Goal: Information Seeking & Learning: Find specific fact

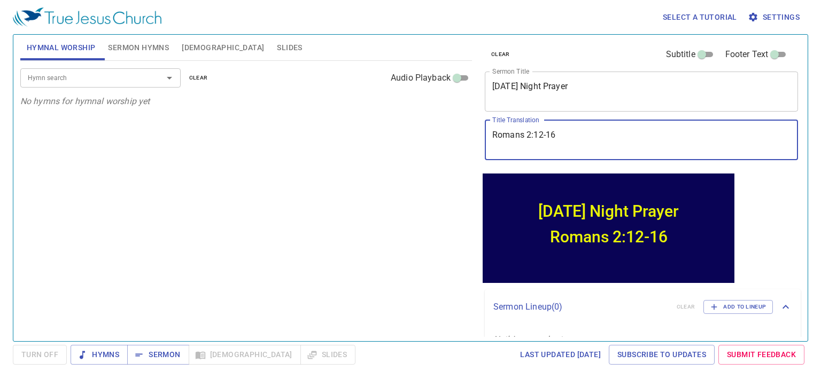
drag, startPoint x: 575, startPoint y: 137, endPoint x: 481, endPoint y: 139, distance: 94.1
click at [481, 139] on div "clear Subtitle Footer Text Sermon Title [DATE] Night Prayer x Sermon Title Titl…" at bounding box center [640, 103] width 320 height 137
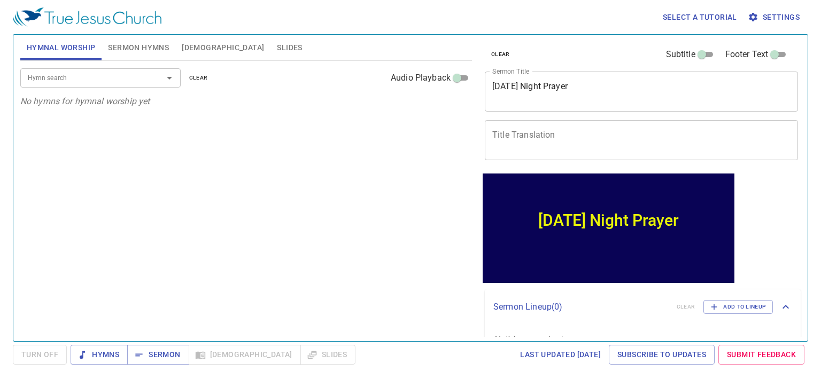
click at [160, 358] on span "Sermon" at bounding box center [158, 354] width 44 height 13
click at [172, 356] on span "Sermon" at bounding box center [158, 354] width 44 height 13
click at [28, 354] on span "Turn Off" at bounding box center [39, 354] width 37 height 13
click at [163, 356] on span "Sermon" at bounding box center [158, 354] width 44 height 13
click at [188, 45] on span "[DEMOGRAPHIC_DATA]" at bounding box center [223, 47] width 82 height 13
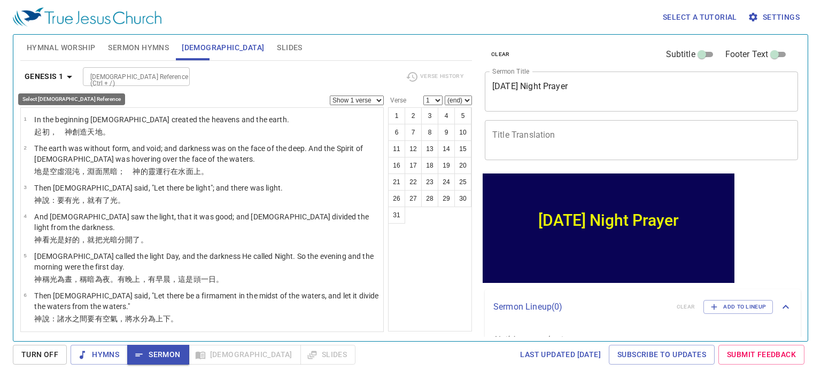
click at [71, 79] on icon "button" at bounding box center [69, 77] width 13 height 13
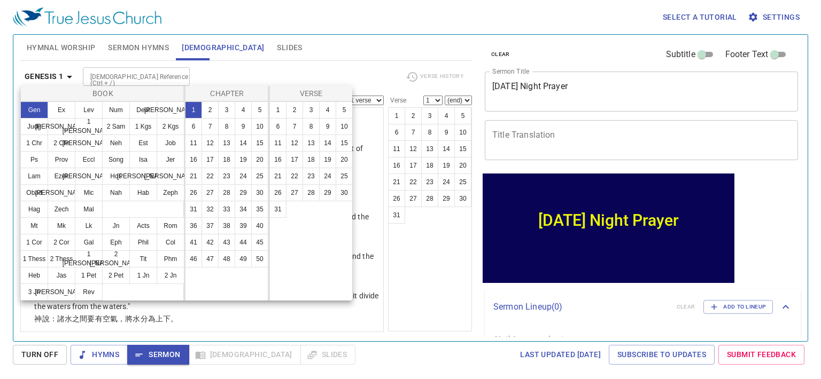
click at [33, 225] on button "Mt" at bounding box center [34, 225] width 28 height 17
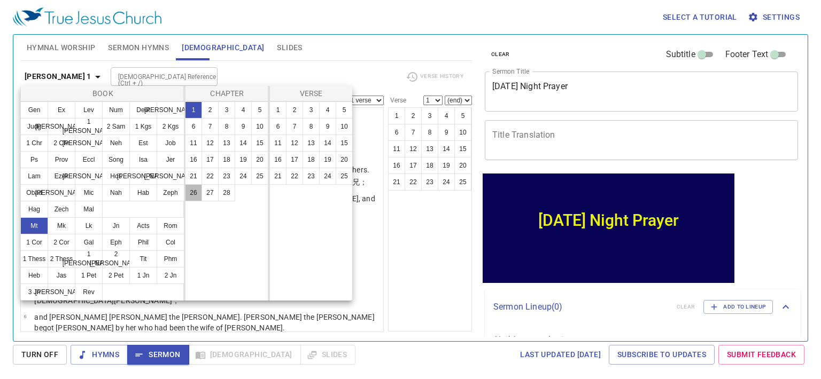
click at [192, 193] on button "26" at bounding box center [193, 192] width 17 height 17
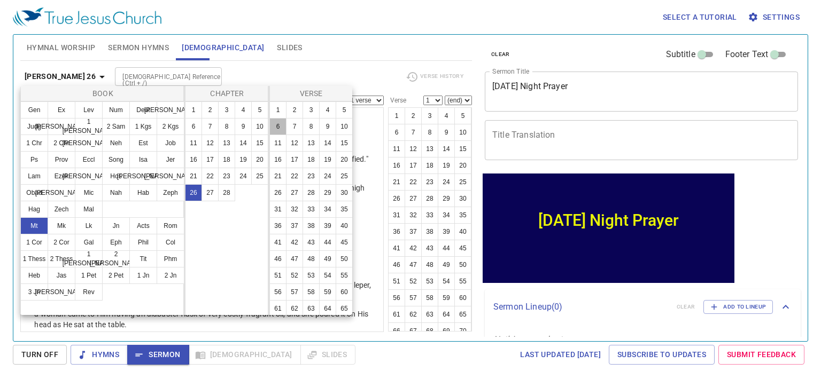
click at [286, 127] on button "6" at bounding box center [277, 126] width 17 height 17
select select "6"
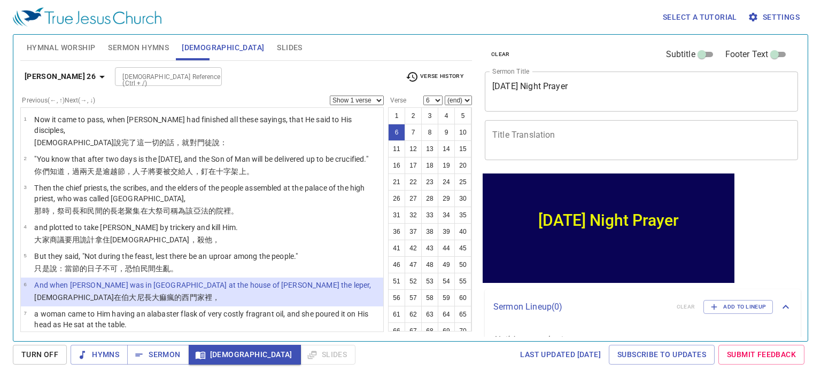
click at [343, 100] on select "Show 1 verse Show 2 verses Show 3 verses Show 4 verses Show 5 verses" at bounding box center [357, 101] width 54 height 10
click at [330, 96] on select "Show 1 verse Show 2 verses Show 3 verses Show 4 verses Show 5 verses" at bounding box center [357, 101] width 54 height 10
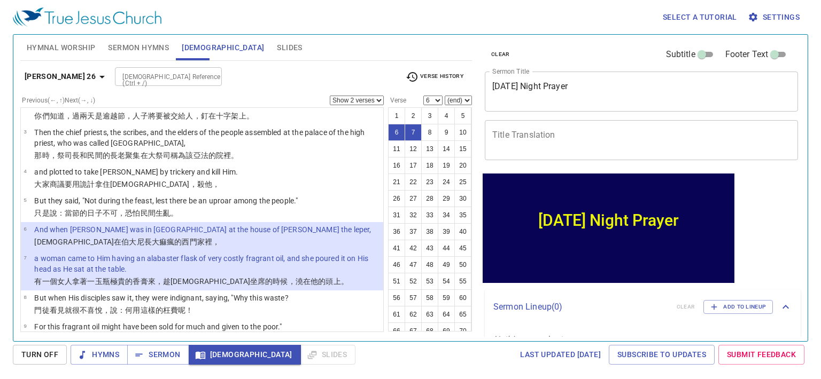
scroll to position [107, 0]
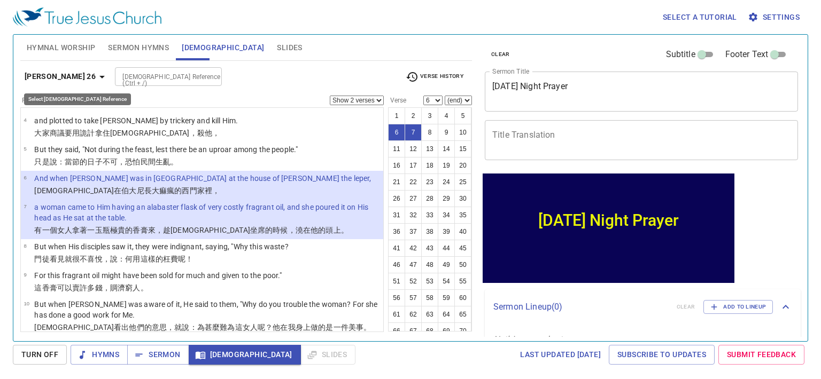
click at [56, 77] on b "[PERSON_NAME] 26" at bounding box center [60, 76] width 71 height 13
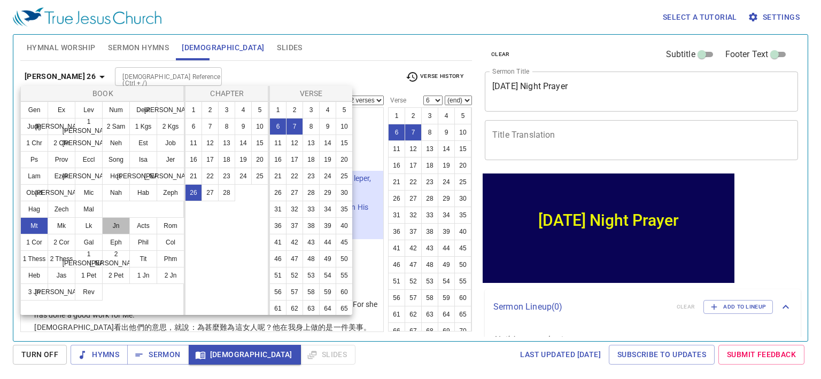
click at [113, 225] on button "Jn" at bounding box center [116, 225] width 28 height 17
select select "1"
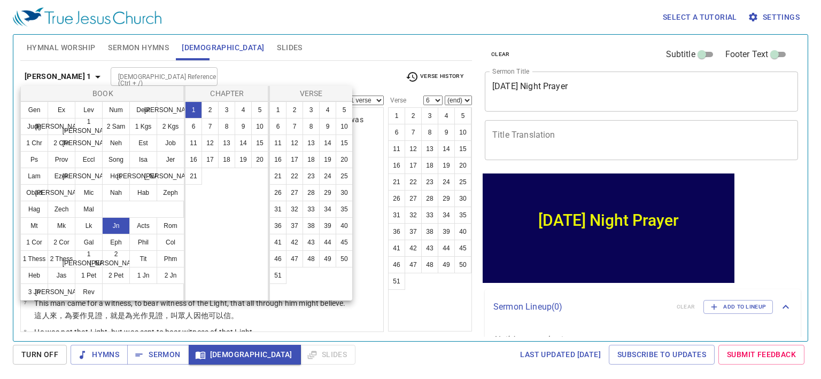
click at [210, 145] on button "12" at bounding box center [209, 143] width 17 height 17
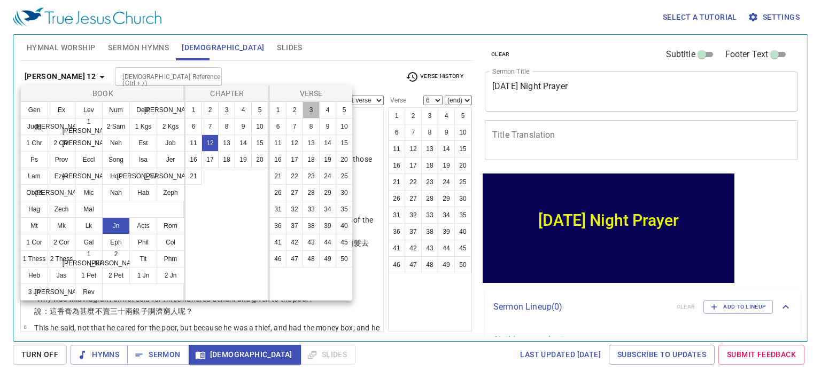
click at [309, 107] on button "3" at bounding box center [310, 110] width 17 height 17
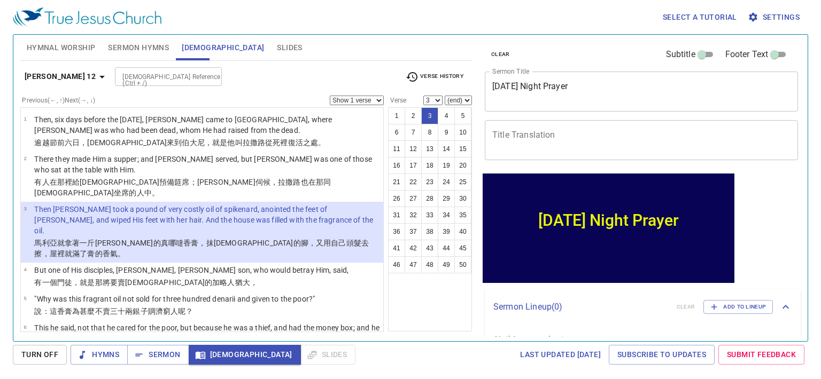
click at [438, 77] on span "Verse History" at bounding box center [435, 77] width 58 height 13
click at [396, 99] on div at bounding box center [410, 189] width 821 height 379
click at [429, 76] on span "Verse History" at bounding box center [435, 77] width 58 height 13
click at [426, 112] on li "Mt 26:6" at bounding box center [421, 110] width 43 height 17
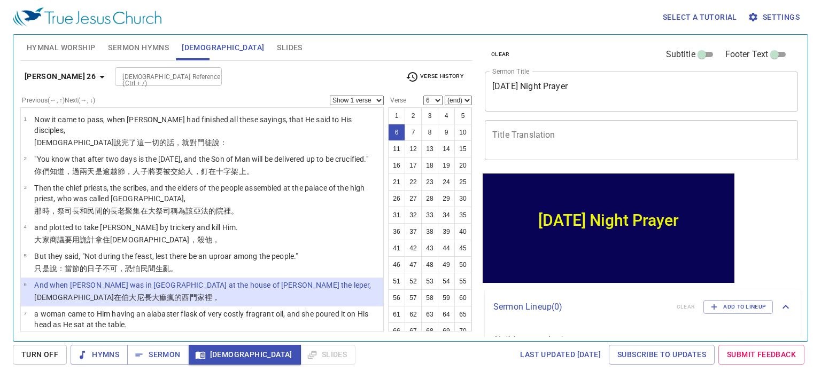
click at [126, 316] on p "a woman came to Him having an alabaster flask of very costly fragrant oil, and …" at bounding box center [207, 319] width 346 height 21
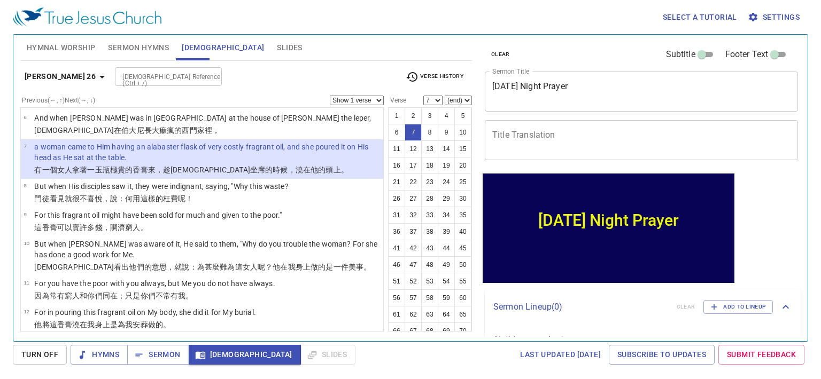
scroll to position [213, 0]
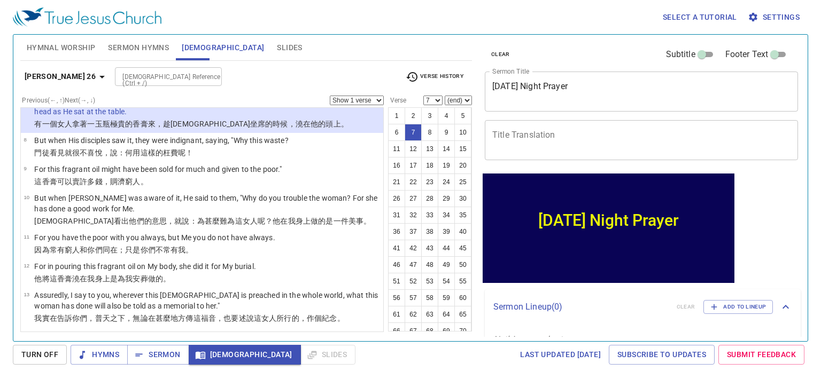
click at [195, 266] on p "For in pouring this fragrant oil on My body, she did it for My burial." at bounding box center [145, 266] width 222 height 11
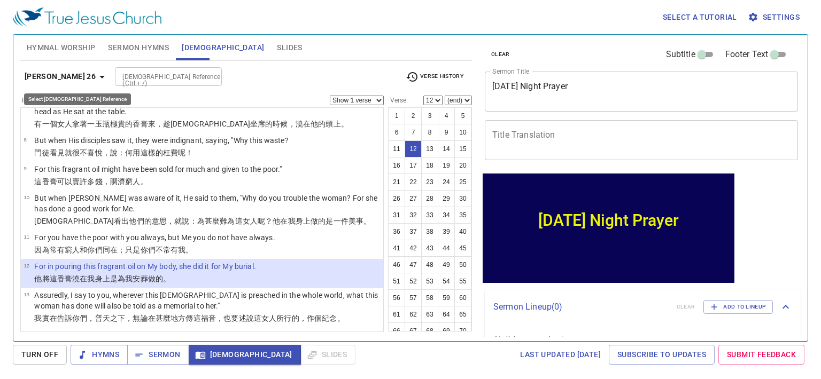
click at [62, 75] on b "[PERSON_NAME] 26" at bounding box center [60, 76] width 71 height 13
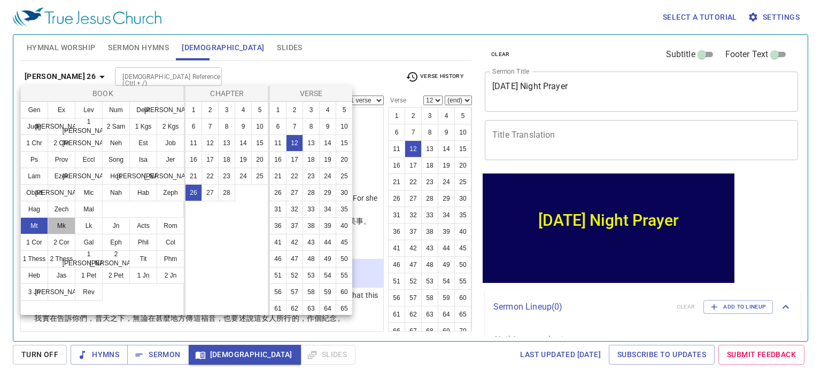
click at [65, 227] on button "Mk" at bounding box center [62, 225] width 28 height 17
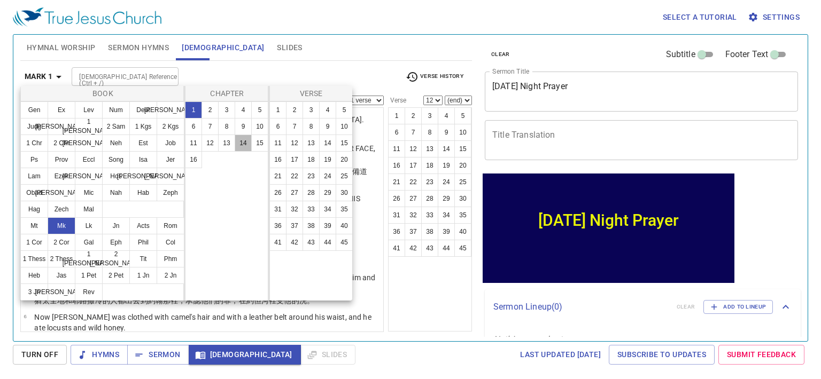
click at [243, 139] on button "14" at bounding box center [243, 143] width 17 height 17
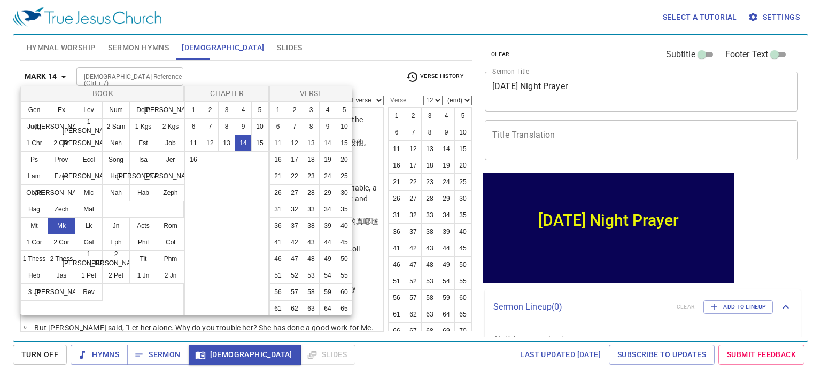
click at [320, 125] on button "8" at bounding box center [310, 126] width 17 height 17
select select "8"
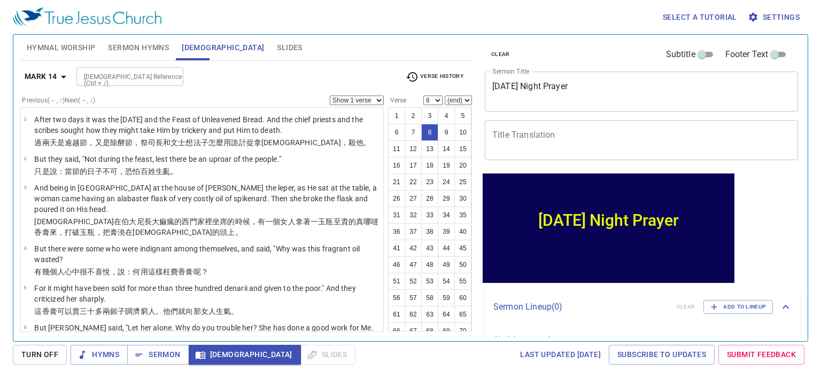
scroll to position [183, 0]
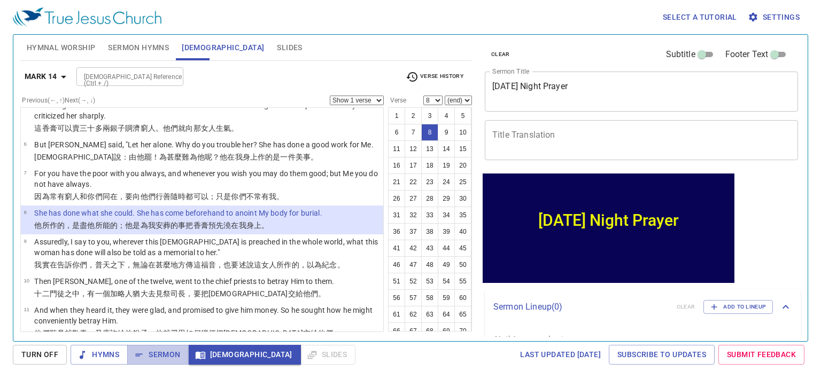
click at [164, 356] on span "Sermon" at bounding box center [158, 354] width 44 height 13
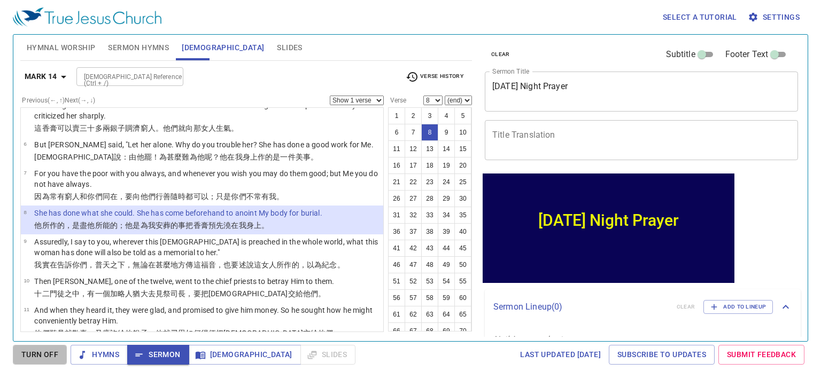
click at [33, 353] on span "Turn Off" at bounding box center [39, 354] width 37 height 13
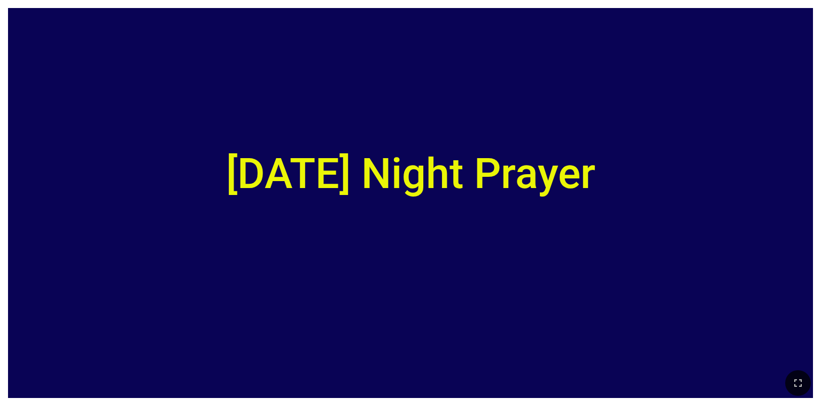
click at [797, 383] on icon "button" at bounding box center [797, 383] width 13 height 13
